Goal: Information Seeking & Learning: Learn about a topic

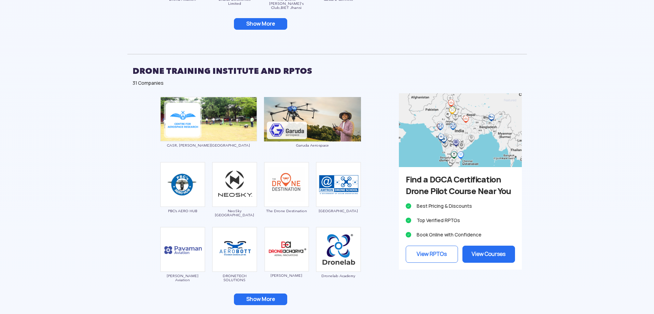
click at [266, 22] on button "Show More" at bounding box center [260, 24] width 53 height 12
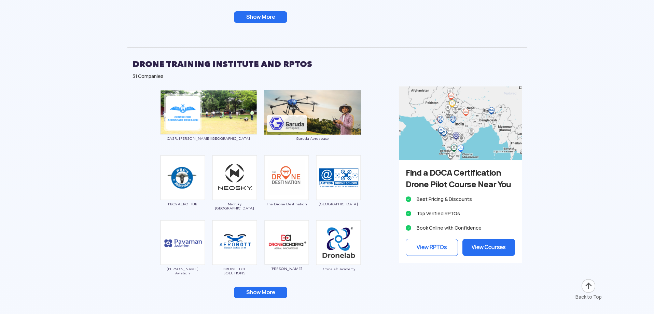
click at [267, 20] on button "Show More" at bounding box center [260, 17] width 53 height 12
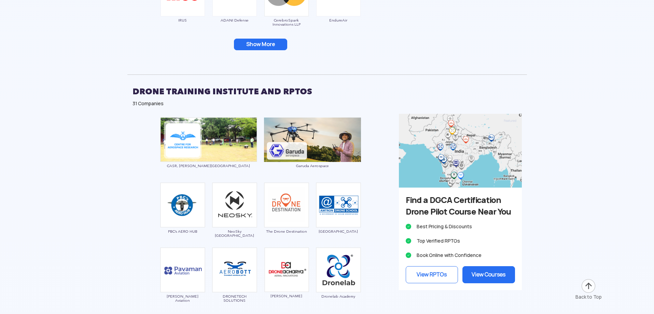
scroll to position [1207, 0]
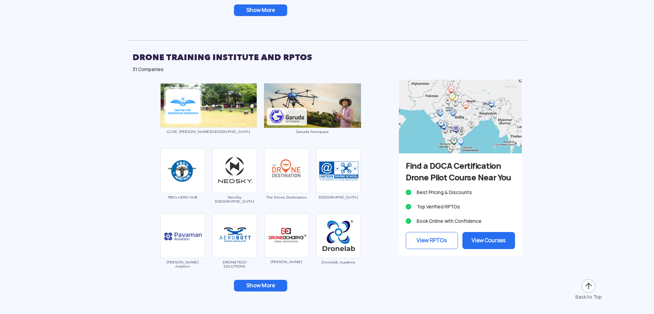
click at [264, 14] on button "Show More" at bounding box center [260, 10] width 53 height 12
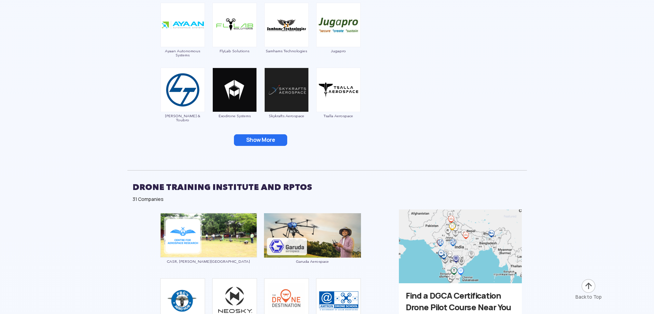
scroll to position [1337, 0]
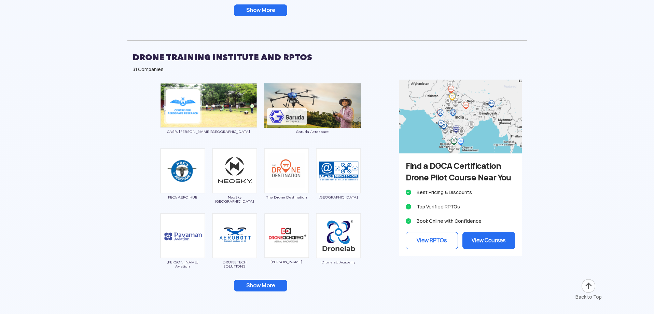
click at [266, 10] on button "Show More" at bounding box center [260, 10] width 53 height 12
click at [273, 10] on button "Show More" at bounding box center [260, 11] width 53 height 12
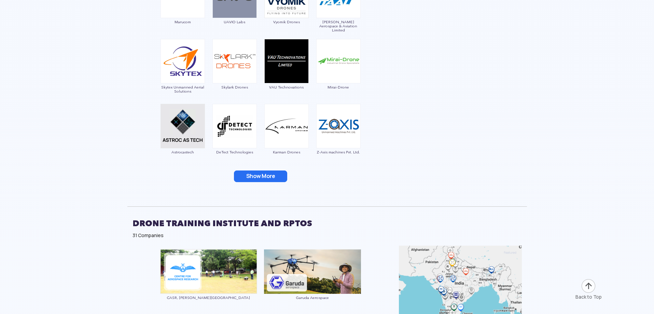
scroll to position [1555, 0]
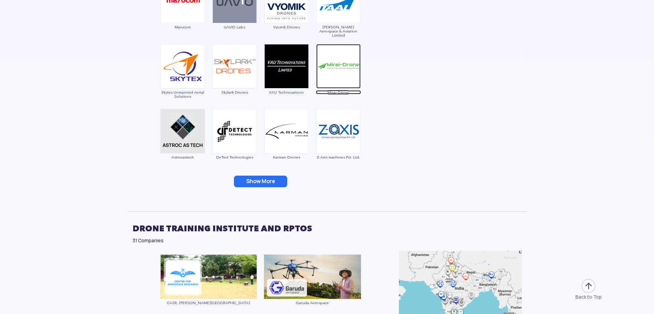
click at [339, 92] on span "Mirai-Drone" at bounding box center [338, 92] width 45 height 4
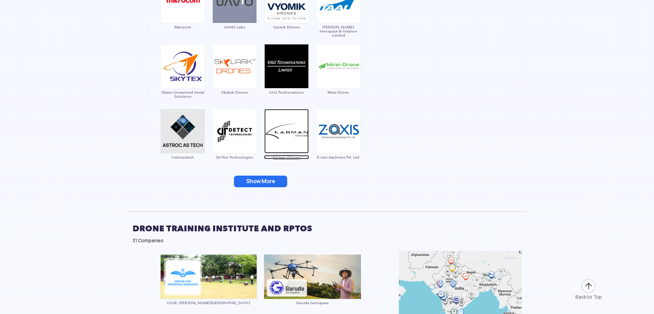
click at [289, 155] on span "Karman Drones" at bounding box center [286, 157] width 45 height 4
click at [273, 178] on button "Show More" at bounding box center [260, 181] width 53 height 12
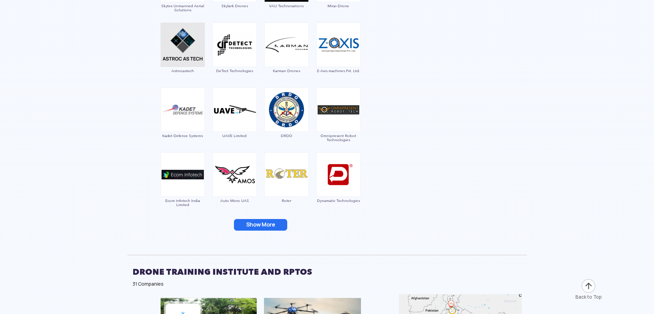
scroll to position [1658, 0]
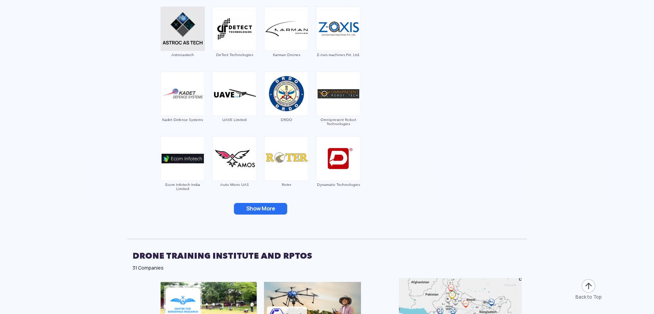
click at [269, 209] on button "Show More" at bounding box center [260, 209] width 53 height 12
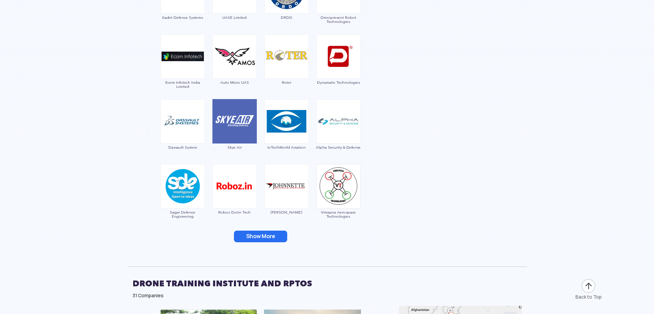
scroll to position [1760, 0]
click at [231, 145] on span "Skye Air" at bounding box center [234, 147] width 45 height 4
